Goal: Task Accomplishment & Management: Manage account settings

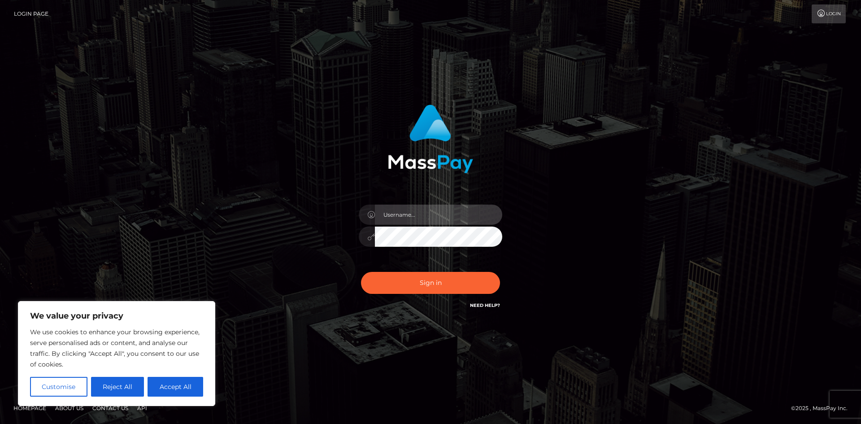
click at [433, 221] on input "text" at bounding box center [438, 215] width 127 height 20
drag, startPoint x: 388, startPoint y: 209, endPoint x: 401, endPoint y: 223, distance: 20.0
click at [388, 211] on input "text" at bounding box center [438, 215] width 127 height 20
type input "k"
type input "kttytaiga"
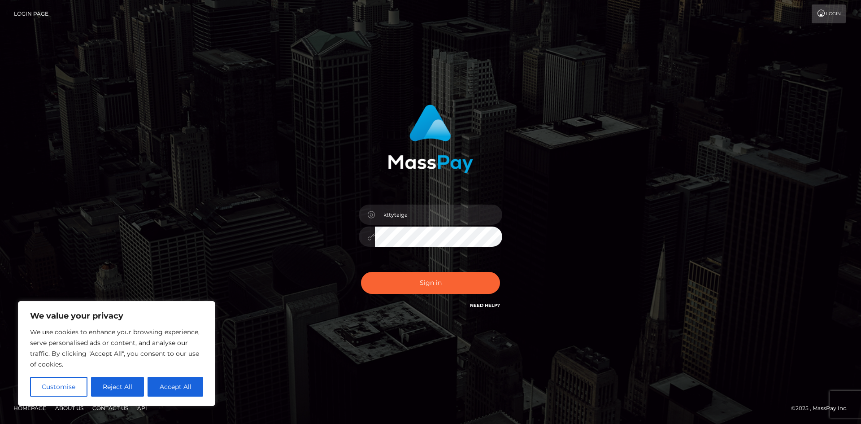
click at [361, 272] on button "Sign in" at bounding box center [430, 283] width 139 height 22
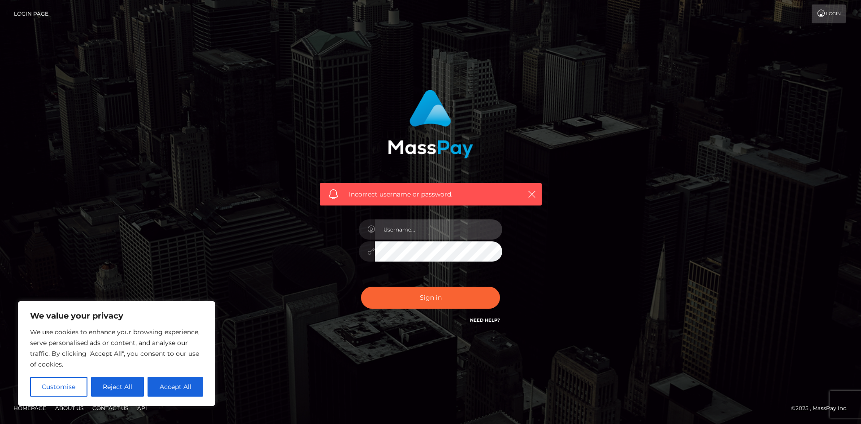
click at [409, 232] on input "text" at bounding box center [438, 229] width 127 height 20
type input "haileyberg"
click at [361, 287] on button "Sign in" at bounding box center [430, 298] width 139 height 22
click at [833, 13] on link "Login" at bounding box center [829, 13] width 34 height 19
